Goal: Transaction & Acquisition: Subscribe to service/newsletter

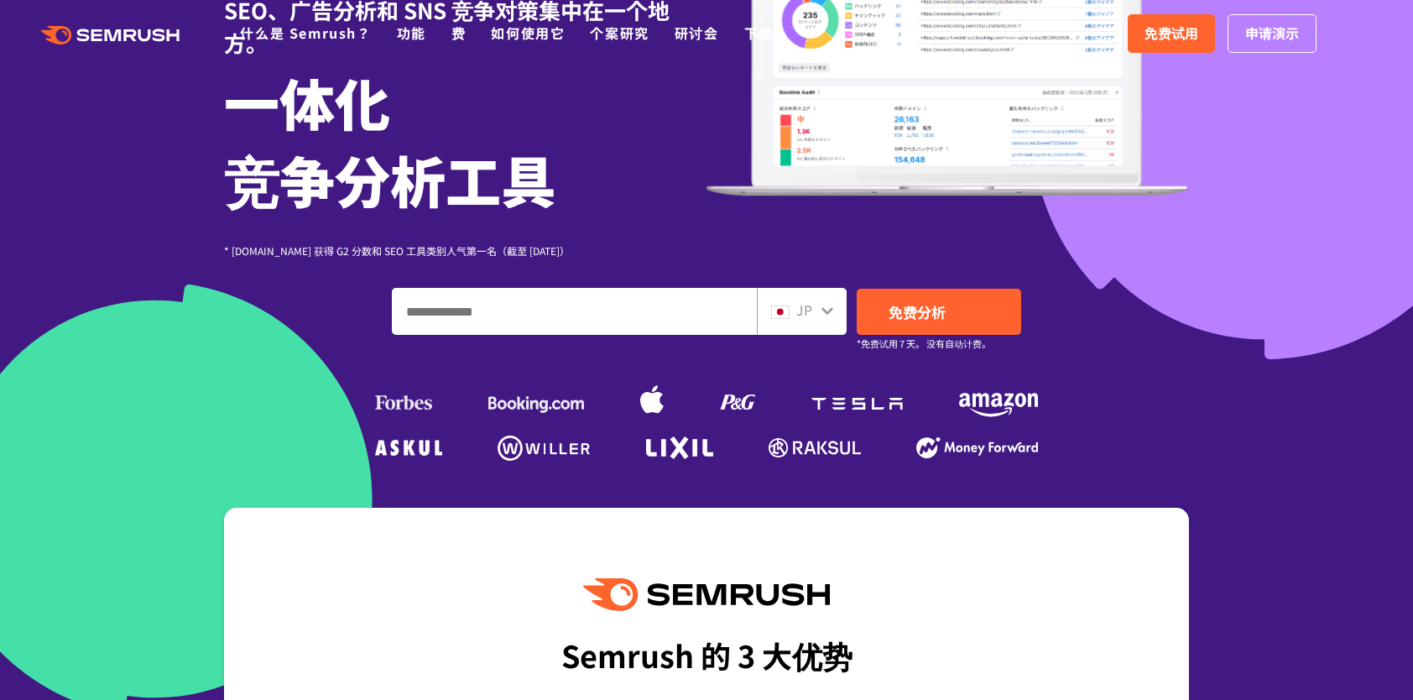
scroll to position [252, 0]
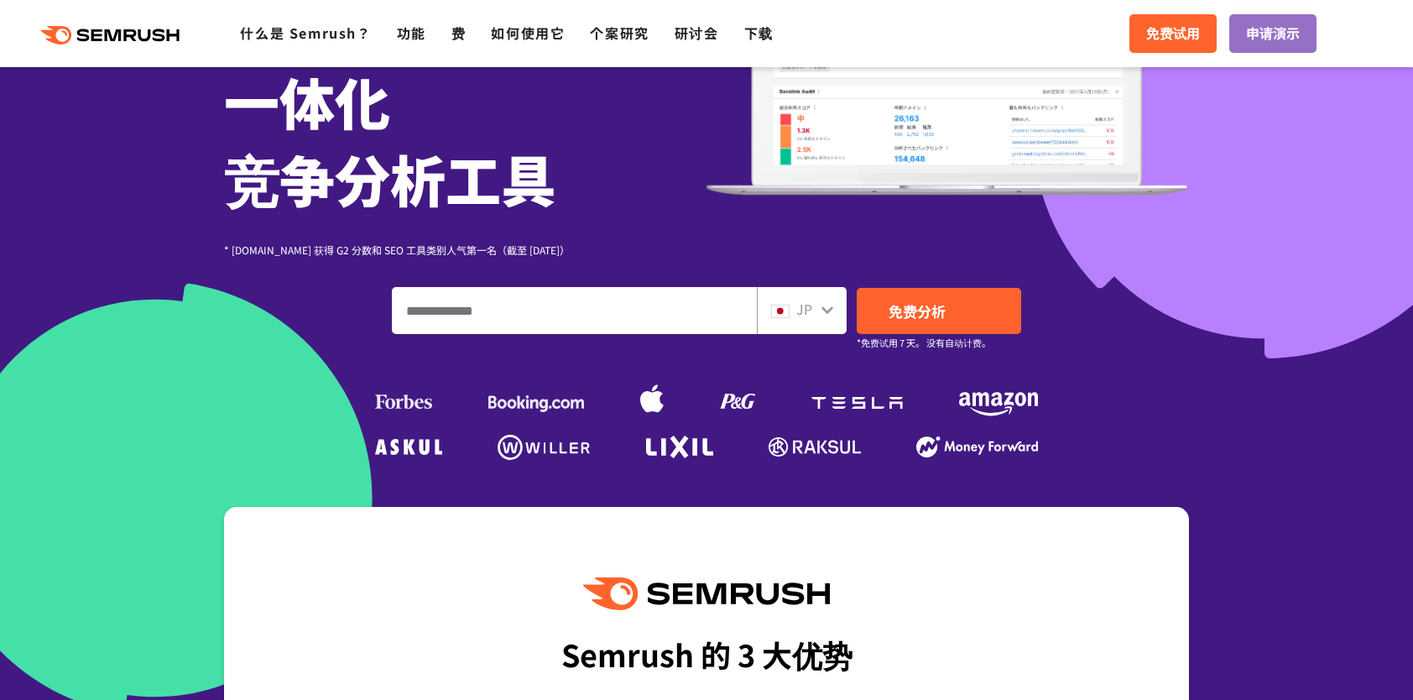
click at [689, 309] on input "输入您的域名、关键字或网址" at bounding box center [574, 310] width 363 height 45
type input "*******"
click at [827, 295] on div "JP" at bounding box center [802, 310] width 90 height 47
click at [822, 308] on icon at bounding box center [828, 310] width 12 height 8
click at [827, 310] on icon at bounding box center [827, 309] width 13 height 13
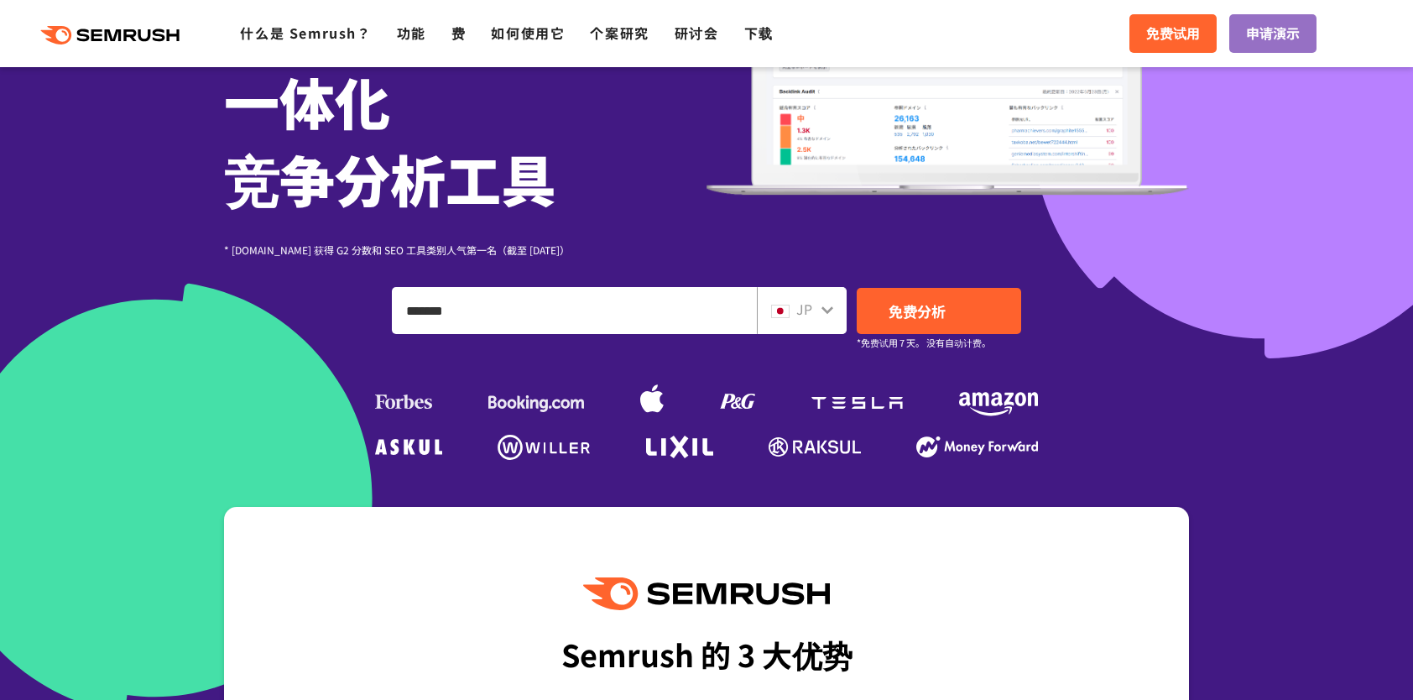
click at [829, 314] on icon at bounding box center [827, 309] width 13 height 13
click at [794, 312] on div "JP" at bounding box center [798, 310] width 54 height 22
click at [779, 305] on img at bounding box center [780, 311] width 18 height 13
click at [833, 316] on icon at bounding box center [827, 309] width 13 height 13
click at [823, 310] on icon at bounding box center [828, 310] width 12 height 8
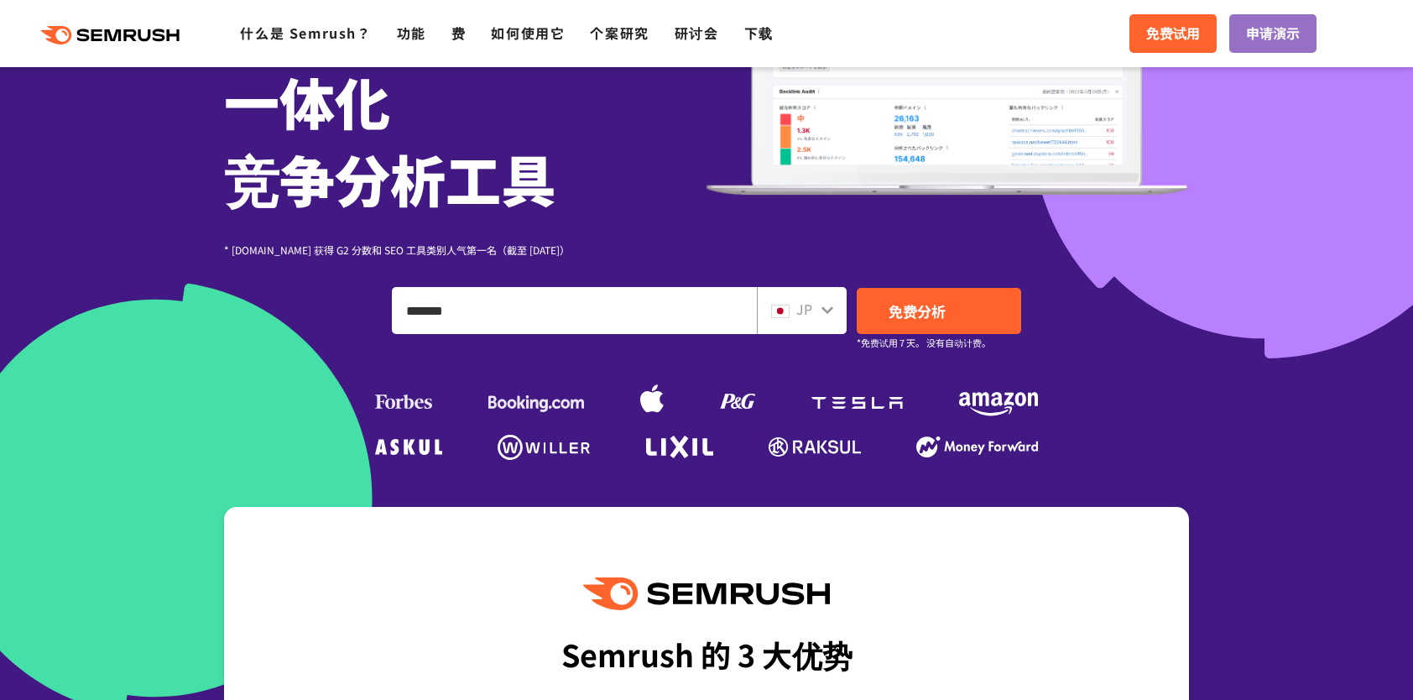
click at [790, 314] on div "JP" at bounding box center [798, 310] width 54 height 22
click at [782, 309] on img at bounding box center [780, 311] width 18 height 13
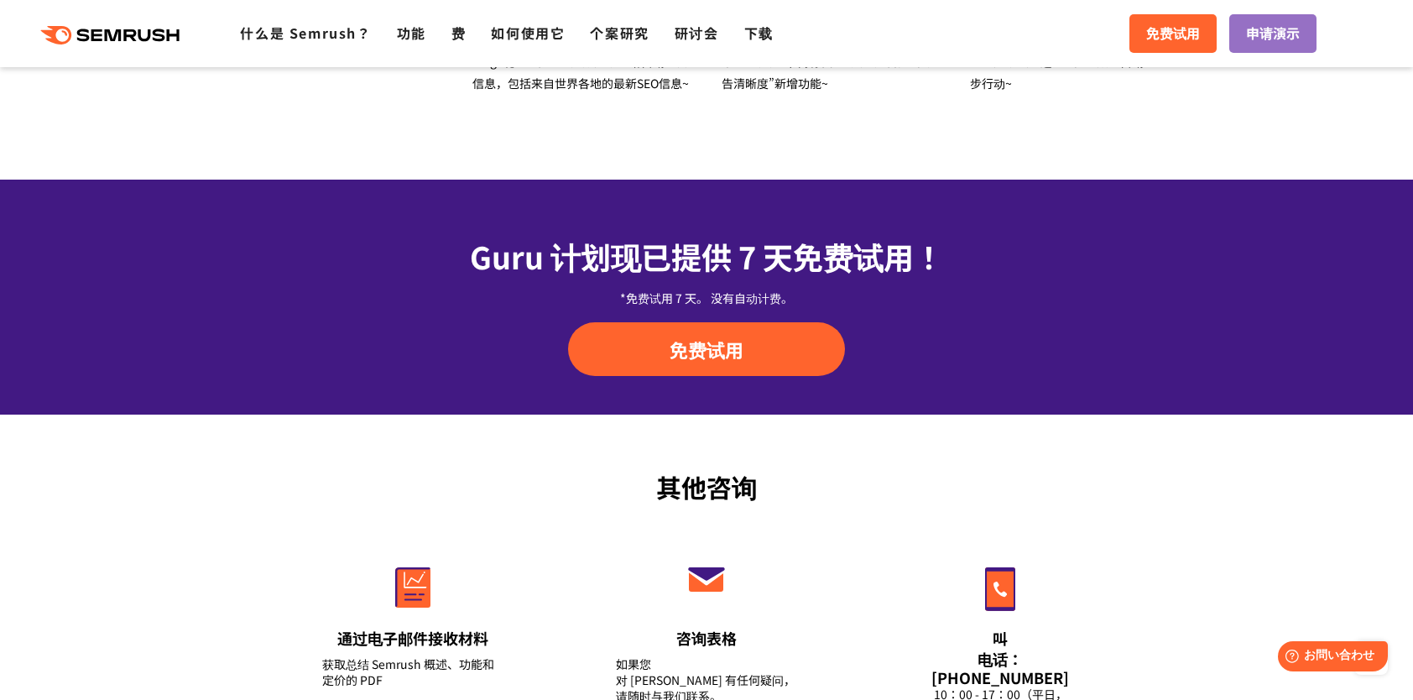
scroll to position [5484, 0]
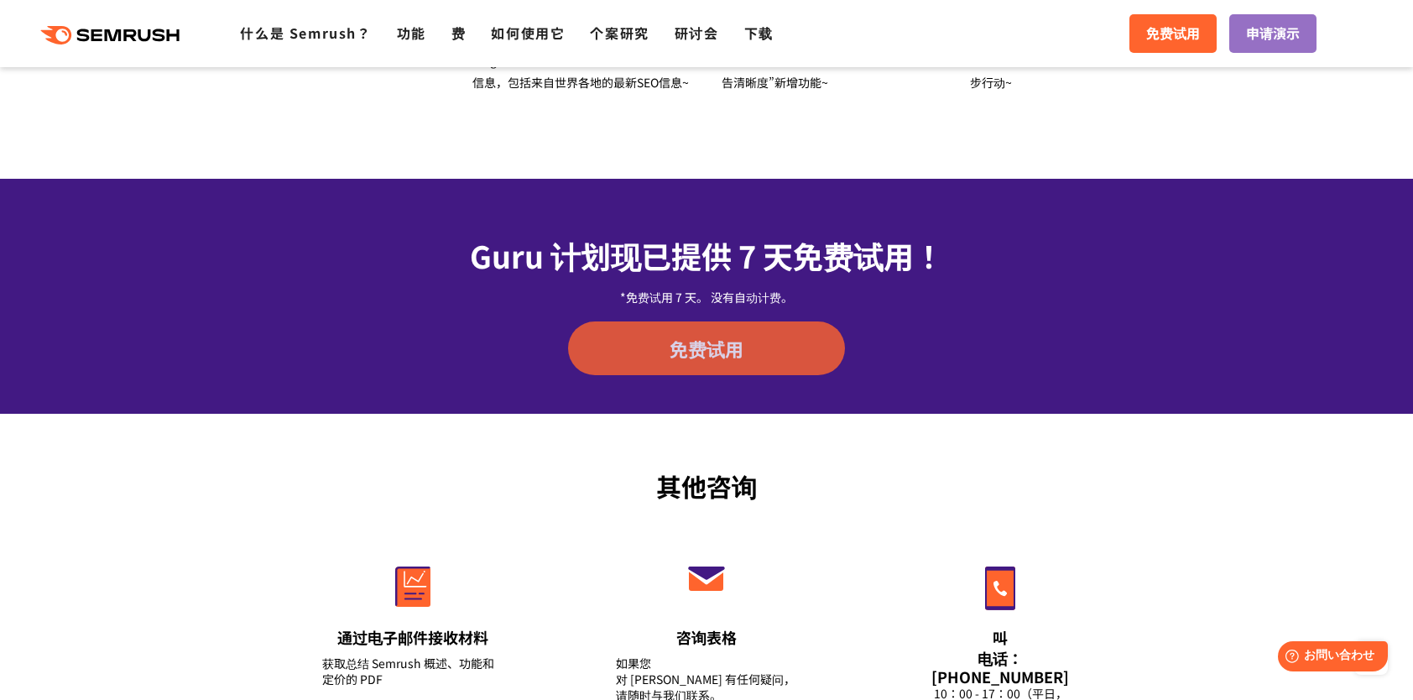
click at [834, 352] on link "免费试用" at bounding box center [706, 348] width 277 height 54
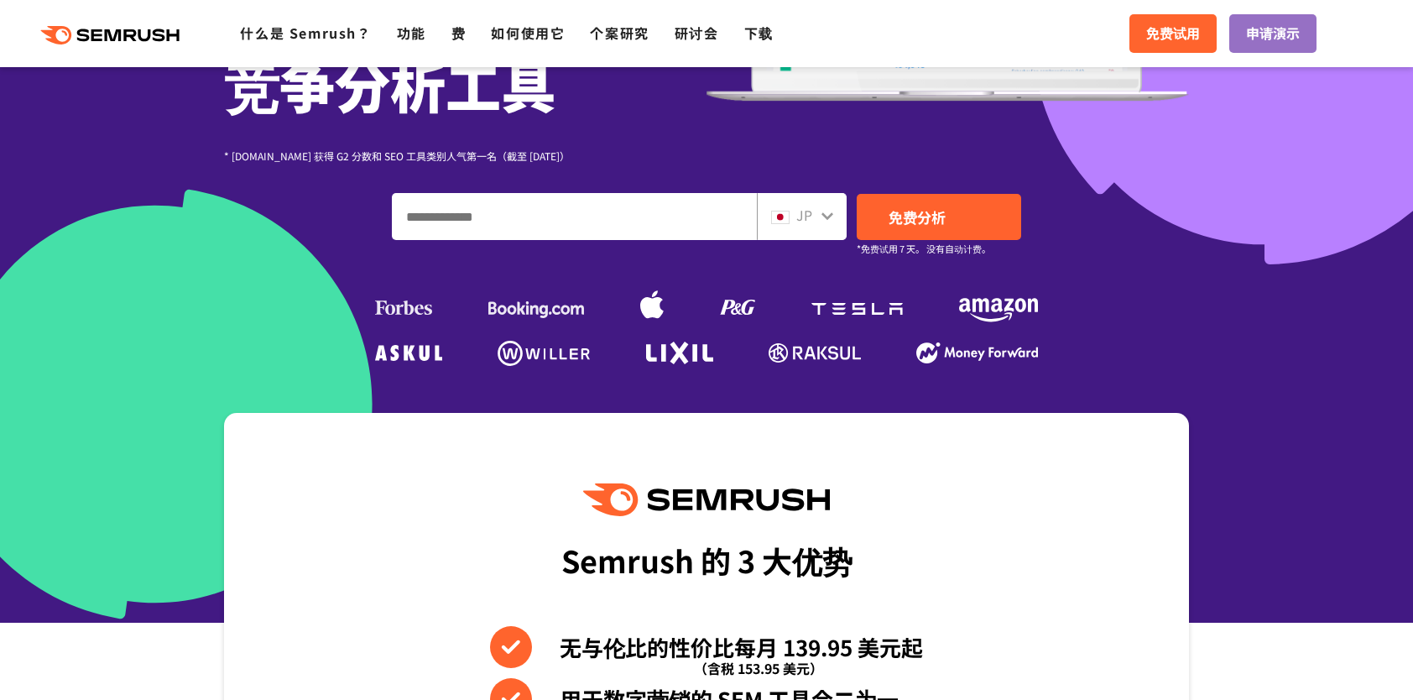
scroll to position [336, 0]
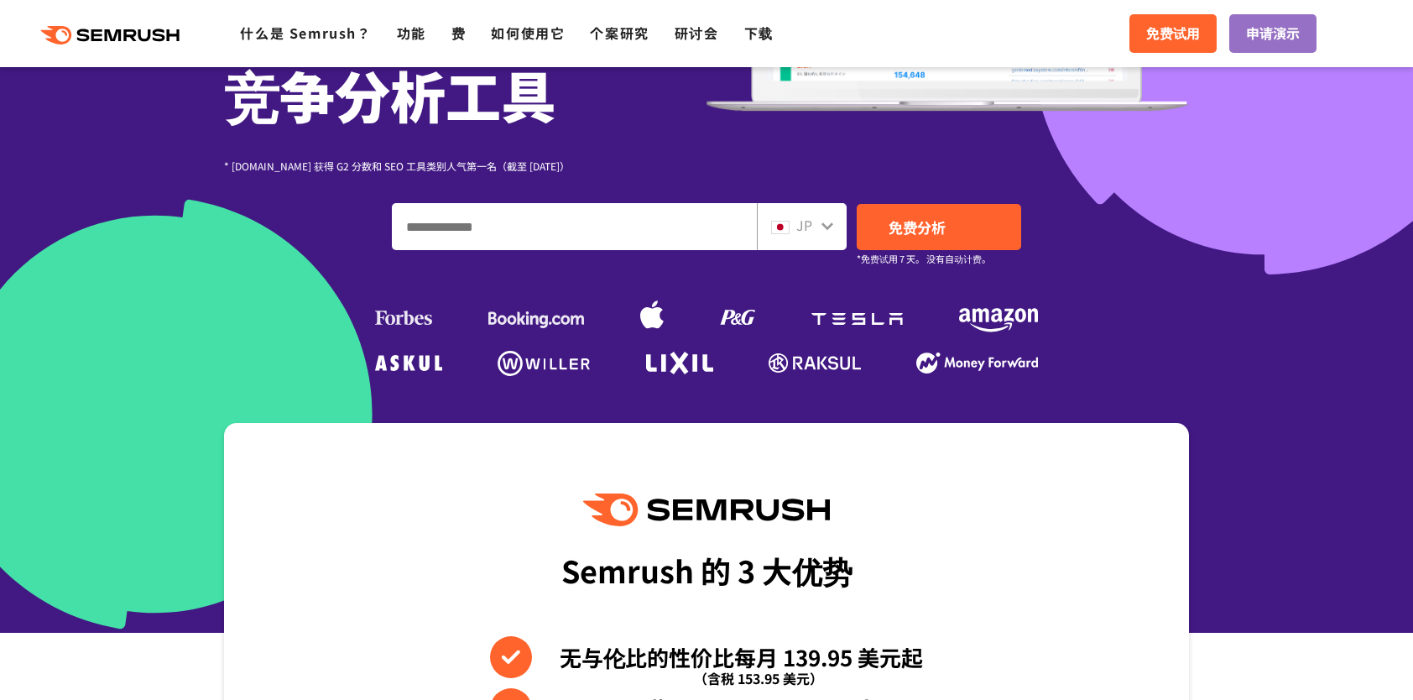
click at [839, 228] on div "JP" at bounding box center [802, 226] width 90 height 47
click at [782, 229] on img at bounding box center [780, 227] width 18 height 13
click at [791, 229] on div "JP" at bounding box center [798, 226] width 54 height 22
click at [615, 233] on input "输入您的域名、关键字或网址" at bounding box center [574, 226] width 363 height 45
type input "*******"
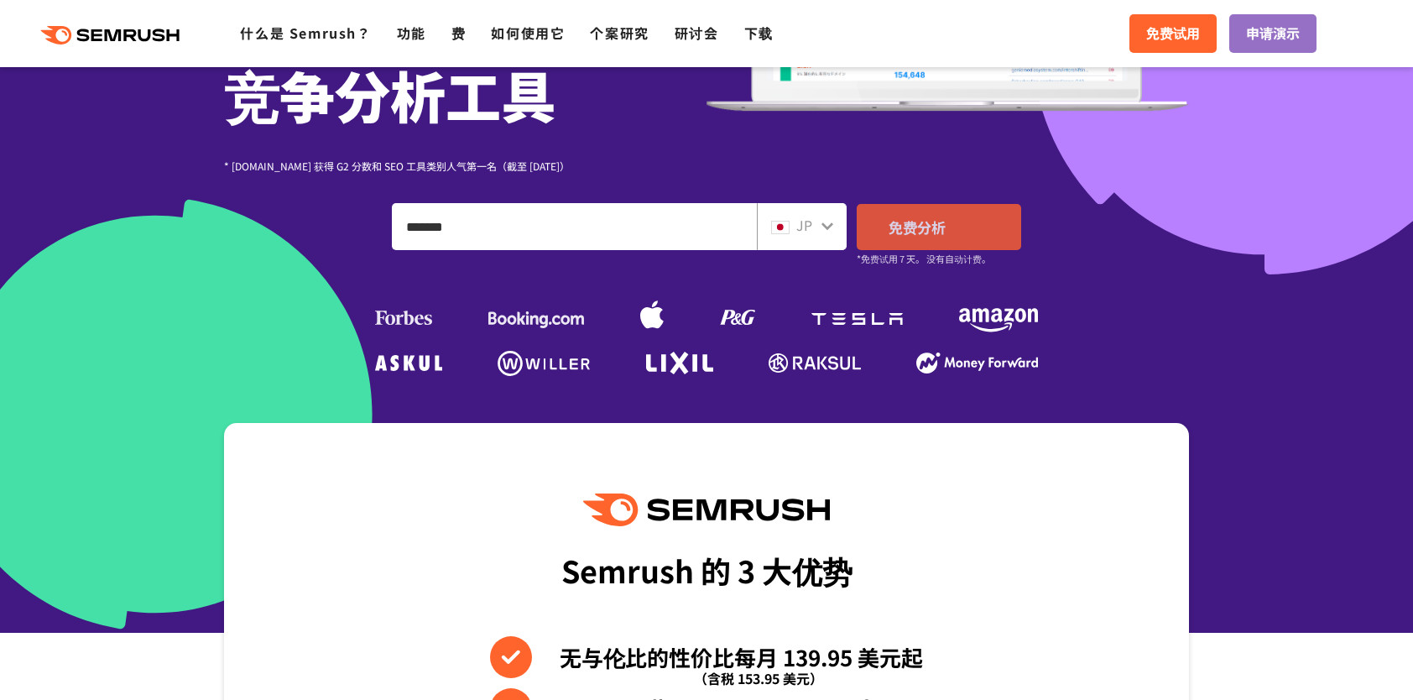
click at [919, 238] on link "免费分析" at bounding box center [939, 227] width 164 height 46
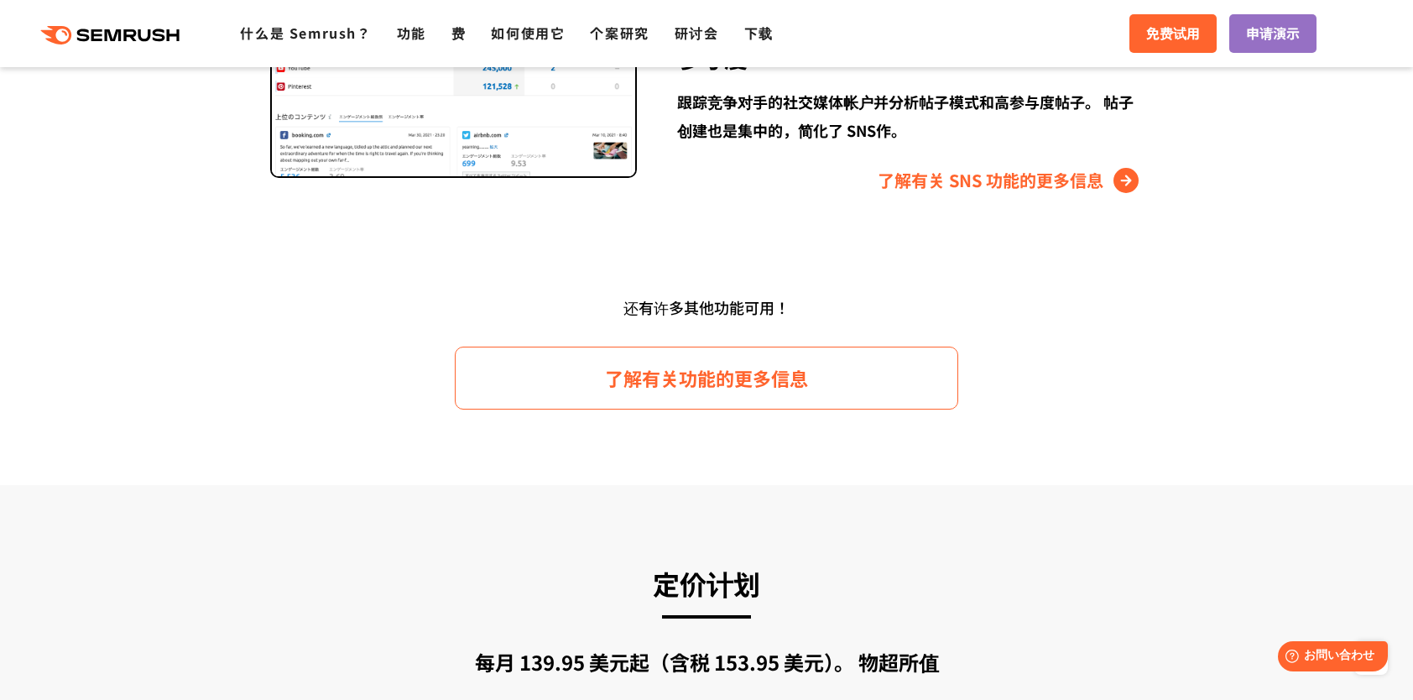
scroll to position [0, 0]
